Goal: Information Seeking & Learning: Learn about a topic

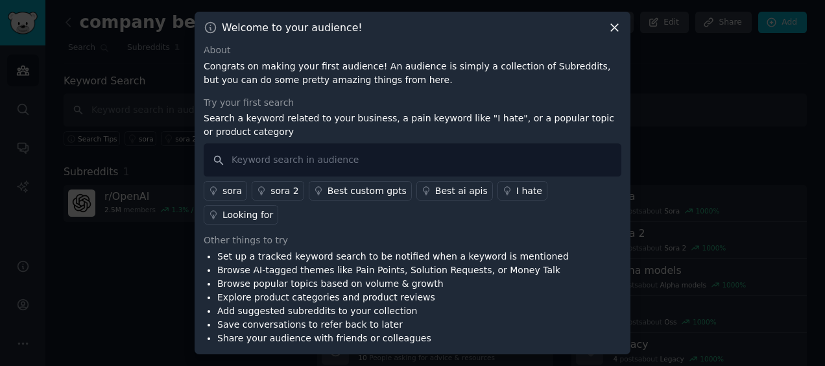
click at [613, 32] on icon at bounding box center [614, 28] width 7 height 7
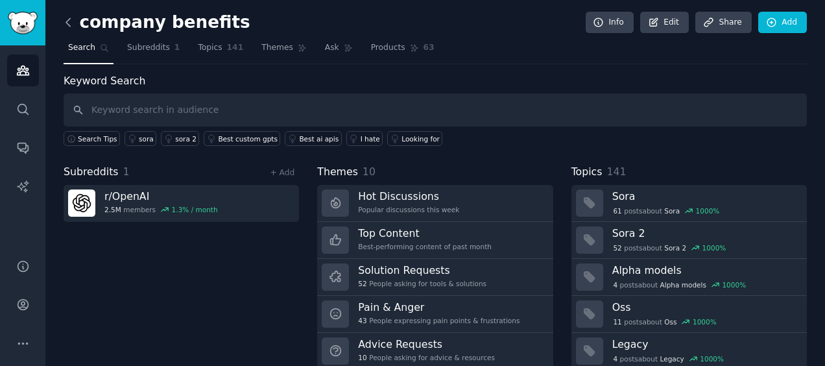
click at [71, 25] on icon at bounding box center [69, 23] width 14 height 14
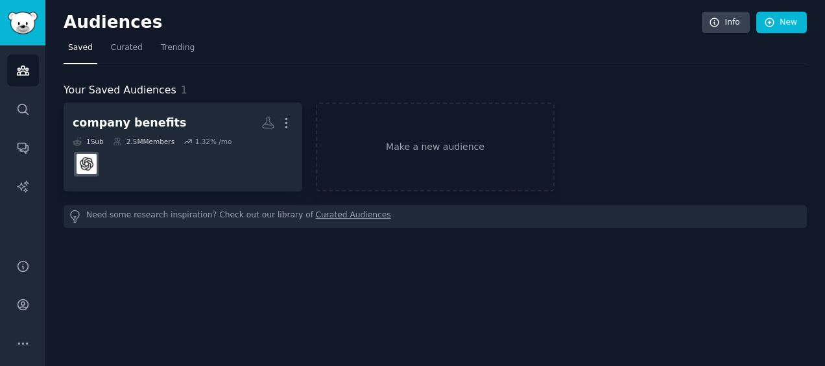
click at [158, 216] on div "Need some research inspiration? Check out our library of Curated Audiences" at bounding box center [435, 216] width 743 height 23
click at [316, 218] on link "Curated Audiences" at bounding box center [353, 216] width 75 height 14
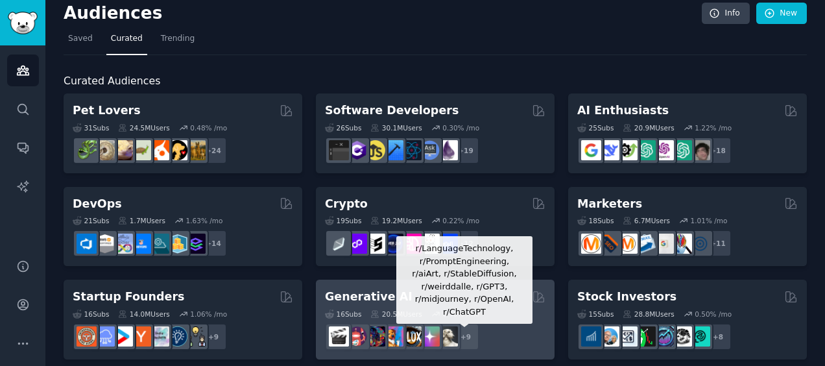
scroll to position [8, 0]
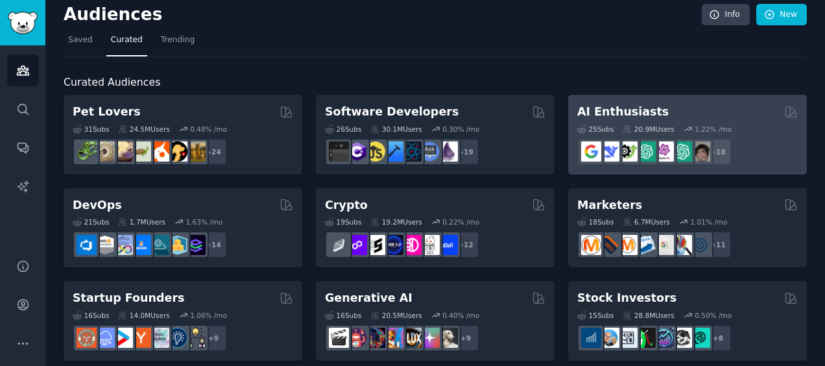
click at [647, 115] on div "AI Enthusiasts" at bounding box center [687, 112] width 220 height 16
